Goal: Communication & Community: Answer question/provide support

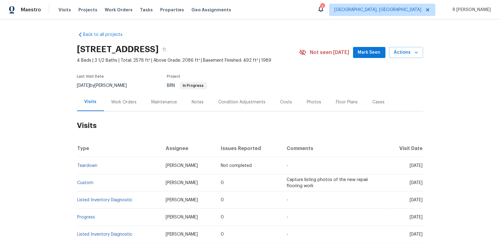
click at [123, 99] on div "Work Orders" at bounding box center [123, 102] width 25 height 6
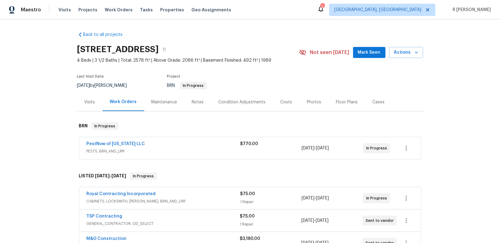
scroll to position [45, 0]
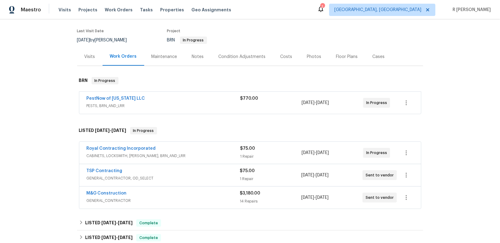
click at [199, 146] on div "Royal Contracting Incorporated" at bounding box center [164, 148] width 154 height 7
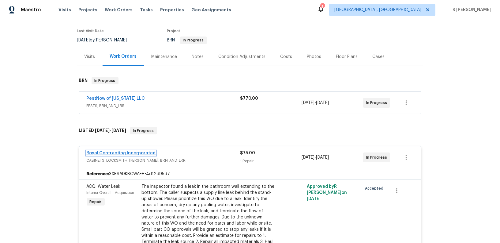
click at [127, 151] on link "Royal Contracting Incorporated" at bounding box center [121, 153] width 69 height 4
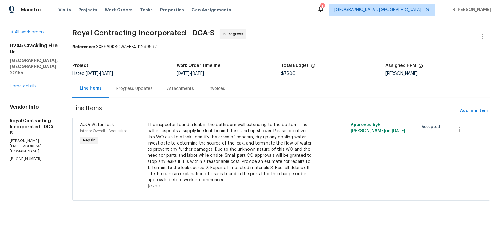
click at [147, 86] on div "Progress Updates" at bounding box center [134, 88] width 36 height 6
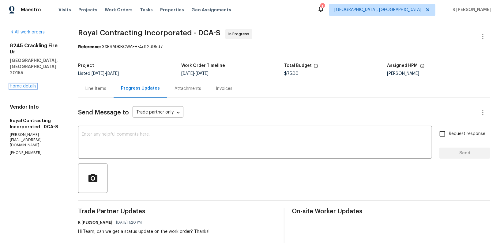
click at [27, 84] on link "Home details" at bounding box center [23, 86] width 27 height 4
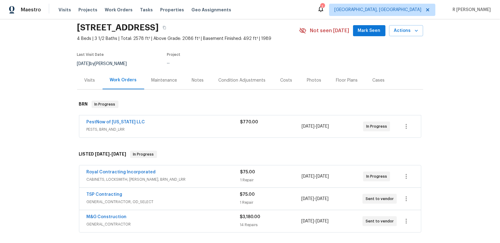
scroll to position [23, 0]
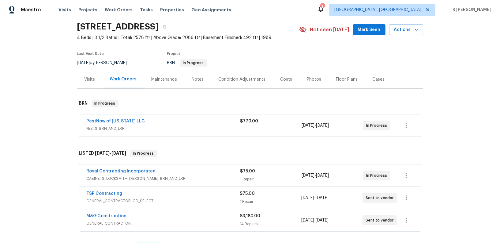
click at [196, 201] on span "GENERAL_CONTRACTOR, OD_SELECT" at bounding box center [163, 201] width 153 height 6
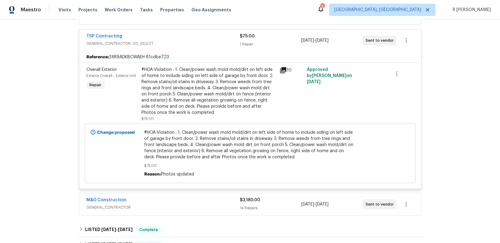
scroll to position [207, 0]
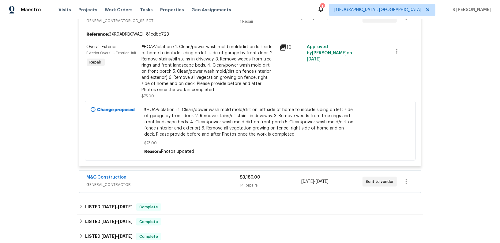
click at [196, 177] on div "M&G Construction" at bounding box center [163, 177] width 153 height 7
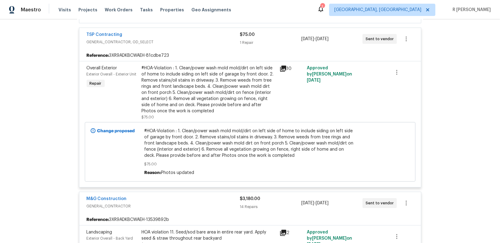
scroll to position [25, 0]
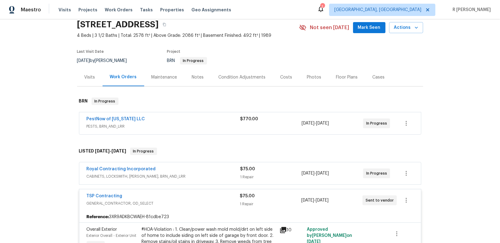
click at [213, 124] on span "PESTS, BRN_AND_LRR" at bounding box center [164, 126] width 154 height 6
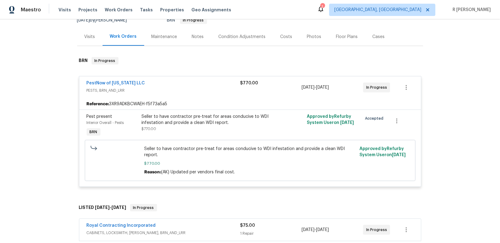
scroll to position [93, 0]
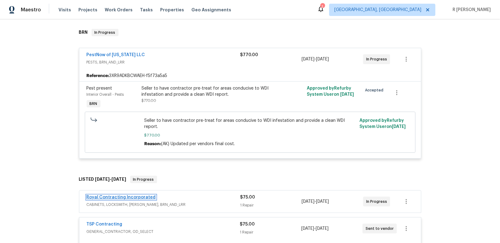
click at [117, 195] on link "Royal Contracting Incorporated" at bounding box center [121, 197] width 69 height 4
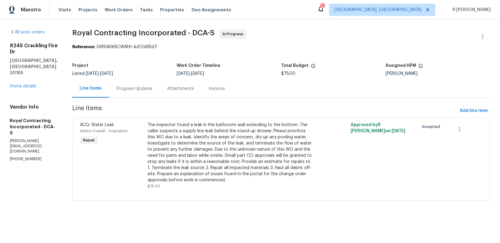
click at [143, 89] on div "Progress Updates" at bounding box center [134, 88] width 36 height 6
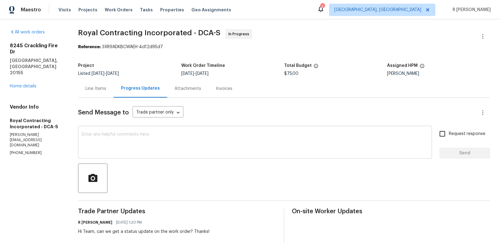
click at [216, 145] on textarea at bounding box center [255, 142] width 347 height 21
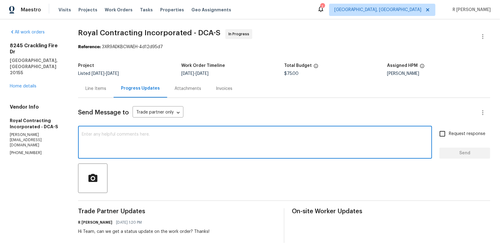
paste textarea "I hope this message finds you well. This work order needs to be completed by th…"
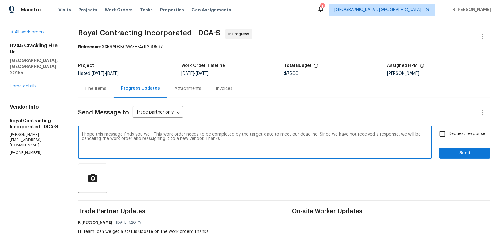
type textarea "I hope this message finds you well. This work order needs to be completed by th…"
click at [483, 154] on span "Send" at bounding box center [464, 153] width 41 height 8
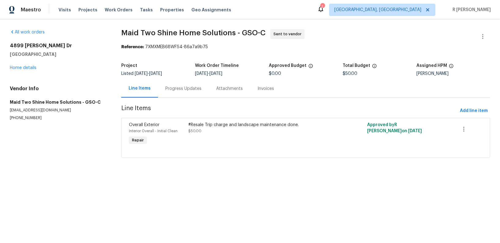
click at [177, 91] on div "Progress Updates" at bounding box center [183, 88] width 36 height 6
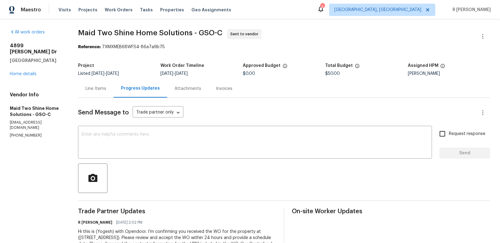
click at [27, 133] on p "[PHONE_NUMBER]" at bounding box center [37, 135] width 54 height 5
copy p "[PHONE_NUMBER]"
drag, startPoint x: 60, startPoint y: 56, endPoint x: 9, endPoint y: 47, distance: 52.0
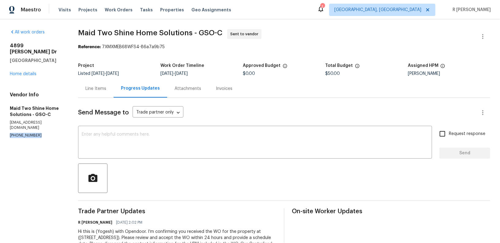
click at [9, 47] on div "All work orders [STREET_ADDRESS] Home details Vendor Info Maid Two Shine Home S…" at bounding box center [250, 144] width 500 height 251
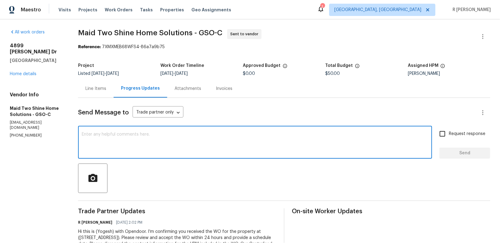
click at [250, 139] on textarea at bounding box center [255, 142] width 347 height 21
paste textarea "Hi Team, we sent you a text message through RingCentral to get a status update …"
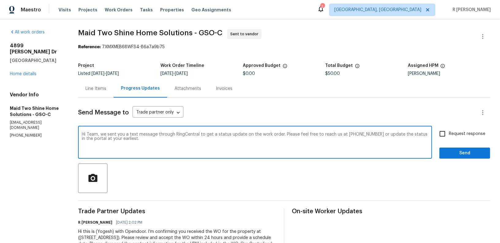
type textarea "Hi Team, we sent you a text message through RingCentral to get a status update …"
click at [454, 150] on span "Send" at bounding box center [464, 153] width 41 height 8
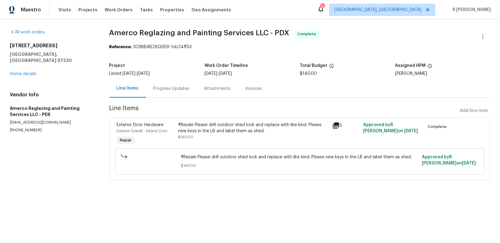
click at [167, 90] on div "Progress Updates" at bounding box center [171, 88] width 36 height 6
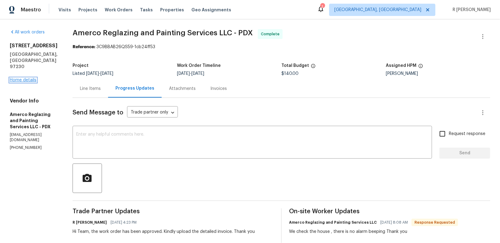
click at [26, 78] on link "Home details" at bounding box center [23, 80] width 27 height 4
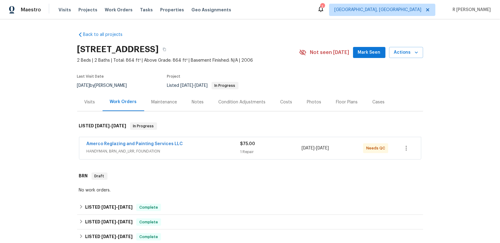
click at [146, 141] on span "Amerco Reglazing and Painting Services LLC" at bounding box center [135, 144] width 96 height 6
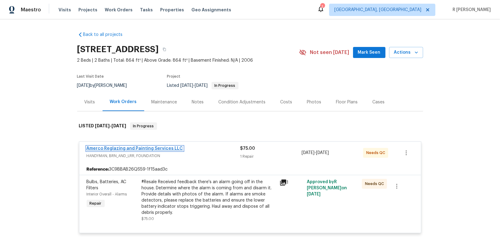
click at [139, 149] on link "Amerco Reglazing and Painting Services LLC" at bounding box center [135, 148] width 96 height 4
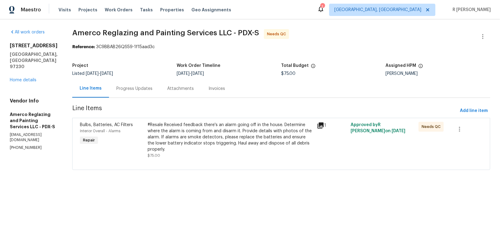
click at [136, 92] on div "Progress Updates" at bounding box center [134, 88] width 51 height 18
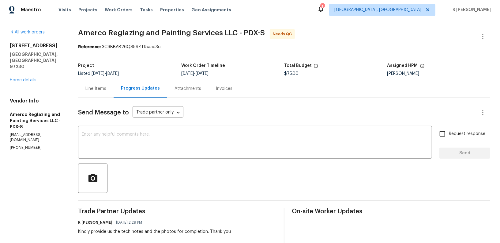
click at [92, 87] on div "Line Items" at bounding box center [95, 88] width 21 height 6
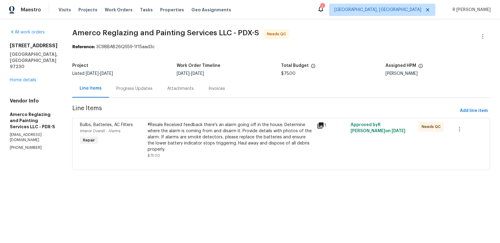
click at [217, 137] on div "#Resale Received feedback there's an alarm going off in the house. Determine wh…" at bounding box center [231, 137] width 166 height 31
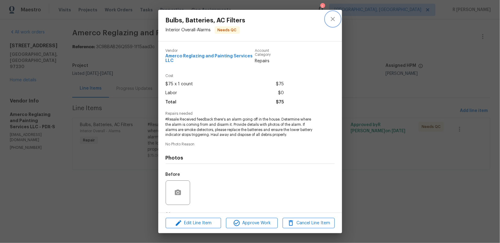
click at [333, 18] on icon "close" at bounding box center [333, 19] width 4 height 4
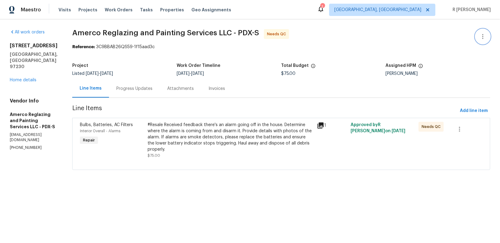
click at [481, 40] on button "button" at bounding box center [483, 36] width 15 height 15
click at [449, 36] on li "Edit" at bounding box center [463, 36] width 66 height 10
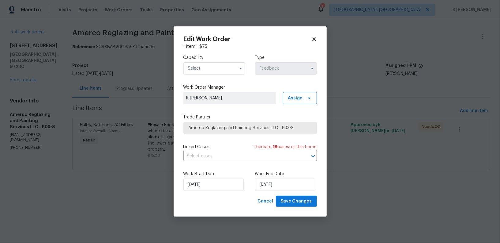
click at [229, 66] on input "text" at bounding box center [214, 68] width 62 height 12
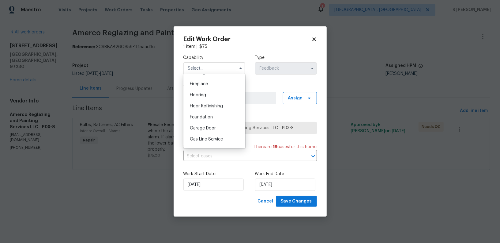
scroll to position [256, 0]
click at [225, 117] on span "General Contractor" at bounding box center [210, 118] width 40 height 4
type input "General Contractor"
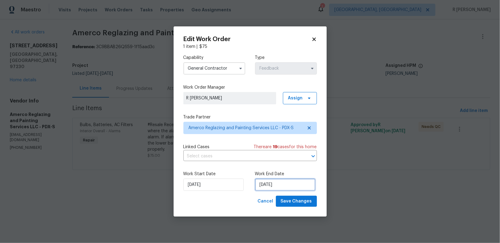
click at [271, 186] on input "26/08/2025" at bounding box center [285, 184] width 60 height 12
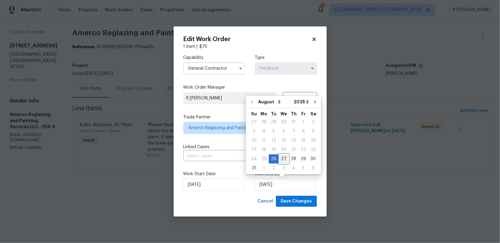
click at [283, 158] on div "27" at bounding box center [284, 158] width 10 height 9
type input "27/08/2025"
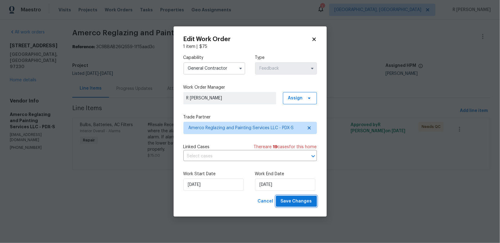
click at [294, 198] on span "Save Changes" at bounding box center [296, 201] width 31 height 8
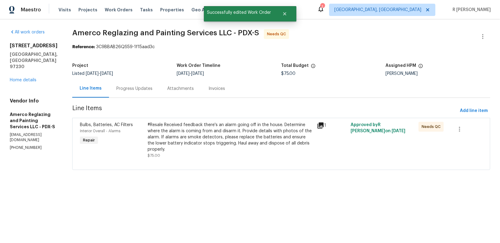
click at [187, 135] on div "#Resale Received feedback there's an alarm going off in the house. Determine wh…" at bounding box center [231, 137] width 166 height 31
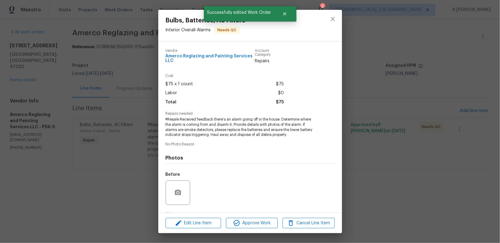
scroll to position [39, 0]
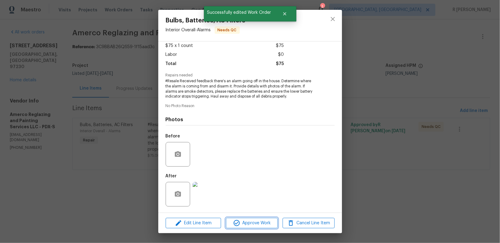
click at [241, 221] on span "Approve Work" at bounding box center [252, 223] width 48 height 8
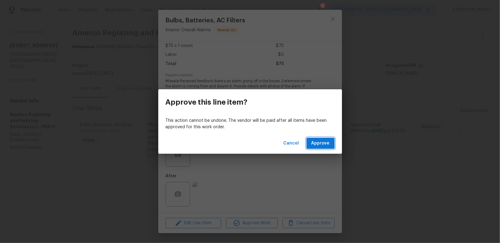
click at [327, 147] on span "Approve" at bounding box center [320, 143] width 18 height 8
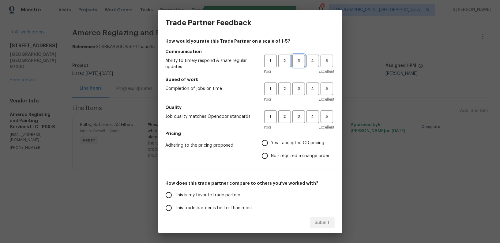
click at [303, 65] on button "3" at bounding box center [298, 61] width 13 height 13
click at [298, 89] on span "3" at bounding box center [298, 88] width 11 height 7
click at [295, 121] on button "3" at bounding box center [298, 116] width 13 height 13
click at [277, 146] on label "Yes - accepted OD pricing" at bounding box center [293, 142] width 71 height 13
click at [271, 146] on input "Yes - accepted OD pricing" at bounding box center [264, 142] width 13 height 13
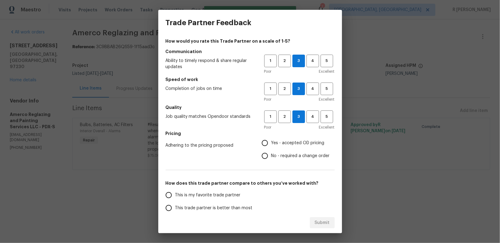
radio input "true"
click at [216, 205] on span "This trade partner is better than most" at bounding box center [213, 208] width 77 height 6
click at [175, 204] on input "This trade partner is better than most" at bounding box center [168, 207] width 13 height 13
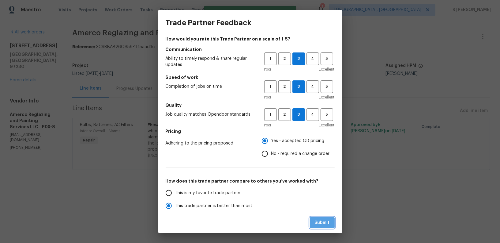
click at [321, 219] on span "Submit" at bounding box center [322, 223] width 15 height 8
radio input "true"
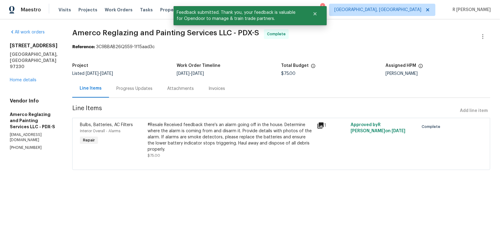
click at [21, 64] on div "677 NE 162nd Ave Portland, OR 97230 Home details" at bounding box center [34, 63] width 48 height 40
click at [21, 78] on link "Home details" at bounding box center [23, 80] width 27 height 4
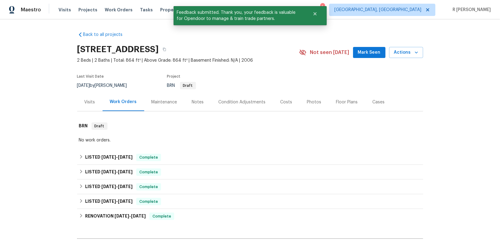
click at [110, 140] on div "No work orders." at bounding box center [250, 140] width 342 height 6
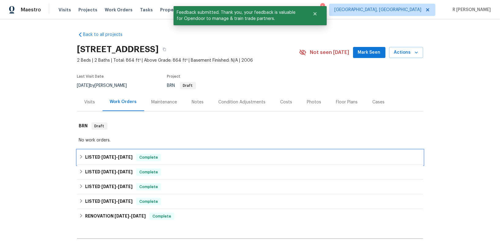
click at [120, 158] on span "8/28/25" at bounding box center [125, 157] width 15 height 4
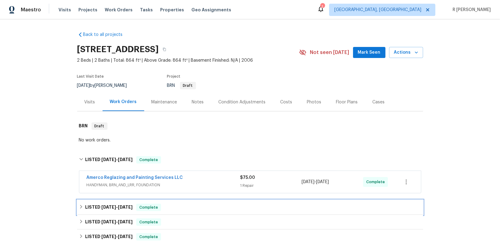
click at [124, 202] on div "LISTED 8/21/25 - 8/25/25 Complete" at bounding box center [250, 207] width 346 height 15
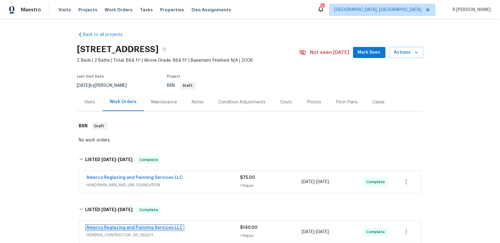
click at [126, 228] on link "Amerco Reglazing and Painting Services LLC" at bounding box center [135, 227] width 96 height 4
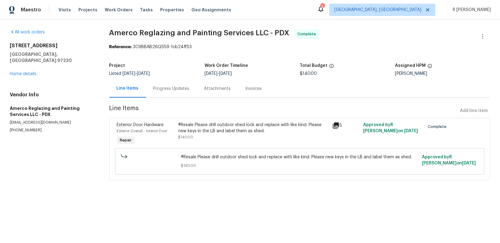
click at [187, 91] on div "Progress Updates" at bounding box center [171, 88] width 51 height 18
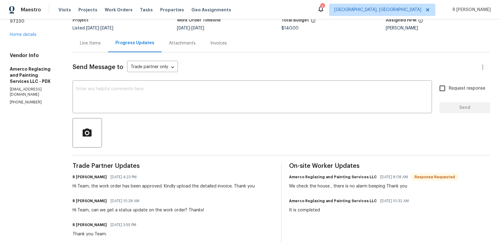
scroll to position [77, 0]
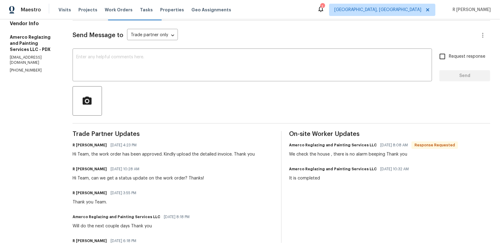
click at [381, 155] on div "We check the house , there is no alarm beeping Thank you" at bounding box center [373, 154] width 169 height 6
copy div "We check the house , there is no alarm beeping Thank you"
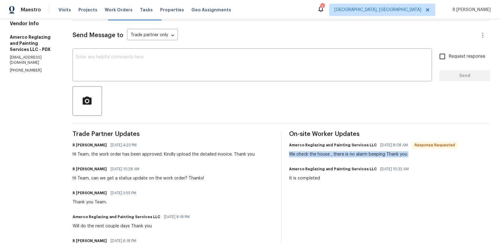
scroll to position [0, 0]
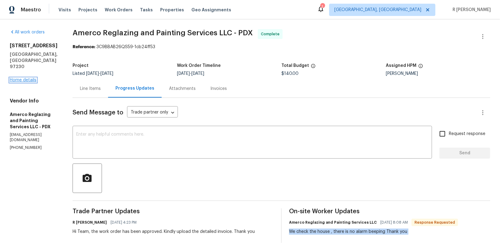
click at [32, 78] on link "Home details" at bounding box center [23, 80] width 27 height 4
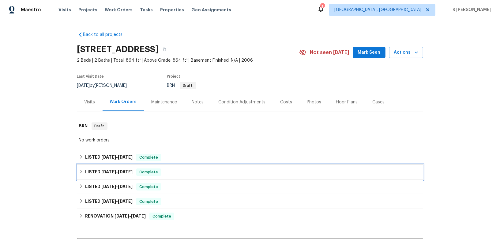
click at [125, 165] on div "LISTED 8/21/25 - 8/25/25 Complete" at bounding box center [250, 171] width 346 height 15
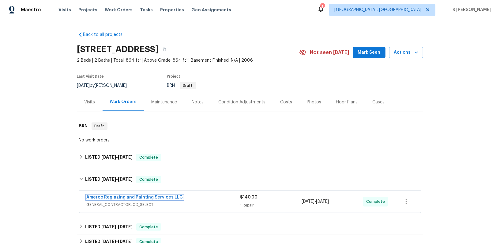
click at [126, 196] on link "Amerco Reglazing and Painting Services LLC" at bounding box center [135, 197] width 96 height 4
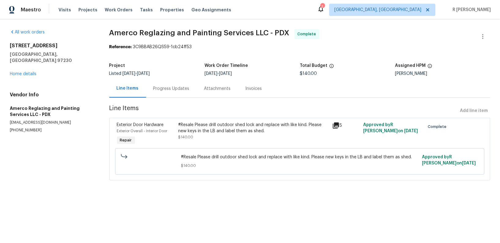
click at [199, 130] on div "#Resale Please drill outdoor shed lock and replace with like kind. Please new k…" at bounding box center [254, 128] width 150 height 12
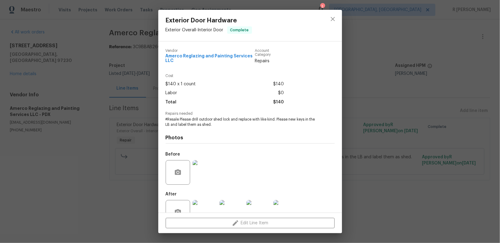
click at [213, 123] on span "#Resale Please drill outdoor shed lock and replace with like kind. Please new k…" at bounding box center [242, 122] width 152 height 10
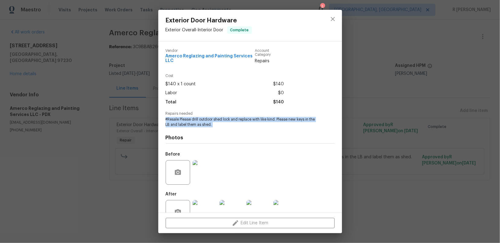
click at [213, 123] on span "#Resale Please drill outdoor shed lock and replace with like kind. Please new k…" at bounding box center [242, 122] width 152 height 10
copy span "#Resale Please drill outdoor shed lock and replace with like kind. Please new k…"
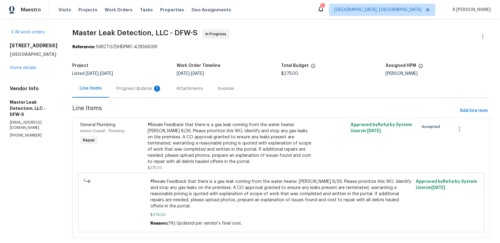
click at [154, 89] on div "Progress Updates 1" at bounding box center [138, 88] width 45 height 6
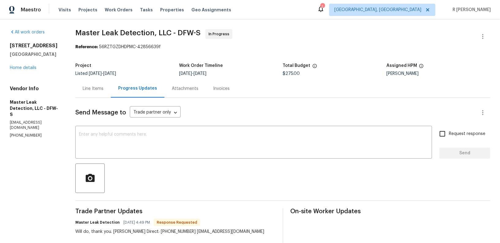
click at [102, 85] on div "Line Items" at bounding box center [93, 88] width 21 height 6
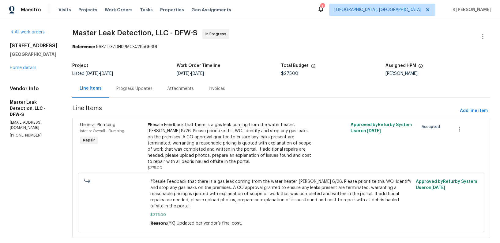
click at [147, 83] on div "Progress Updates" at bounding box center [134, 88] width 51 height 18
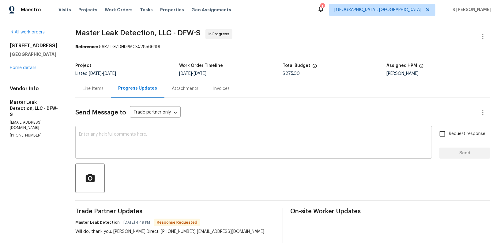
click at [198, 138] on textarea at bounding box center [253, 142] width 349 height 21
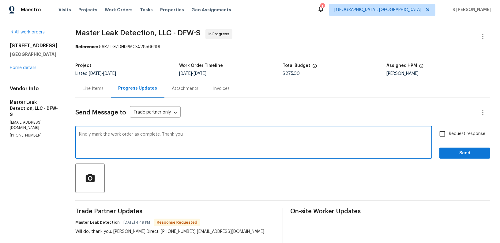
type textarea "Kindly mark the work order as complete. Thank you"
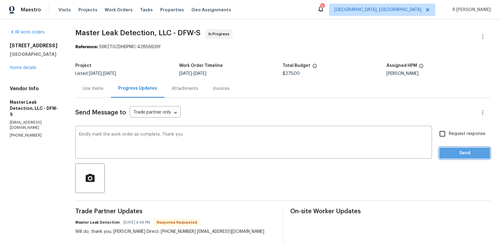
click at [462, 156] on span "Send" at bounding box center [464, 153] width 41 height 8
